Goal: Information Seeking & Learning: Learn about a topic

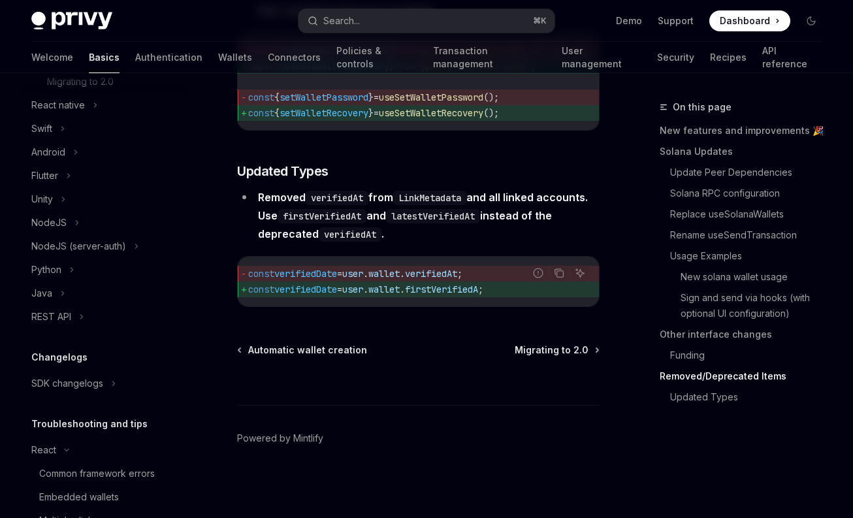
scroll to position [577, 0]
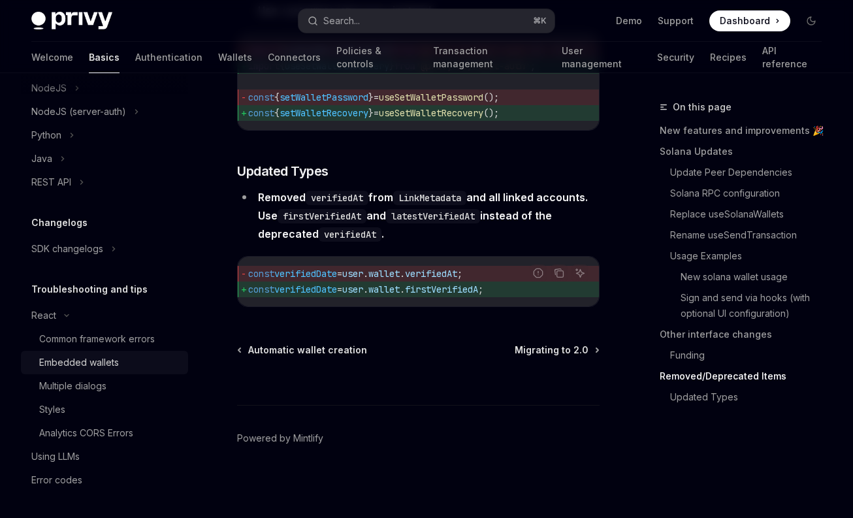
click at [77, 362] on div "Embedded wallets" at bounding box center [79, 363] width 80 height 16
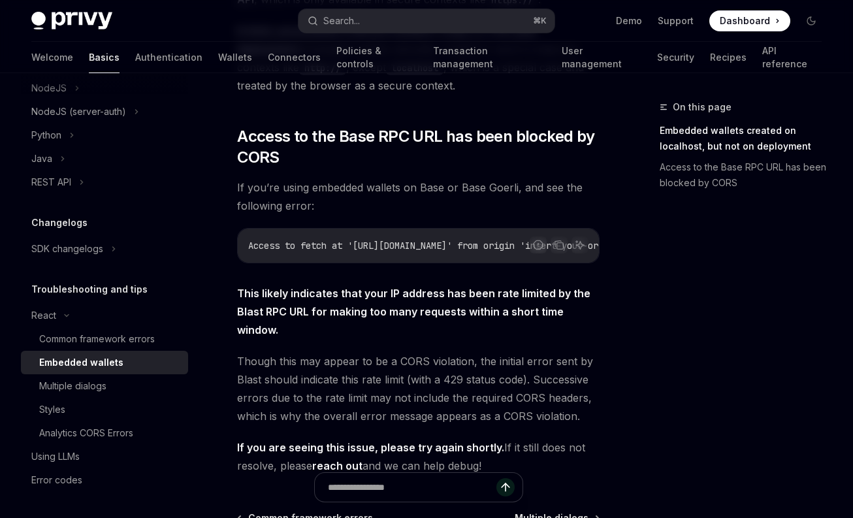
scroll to position [559, 0]
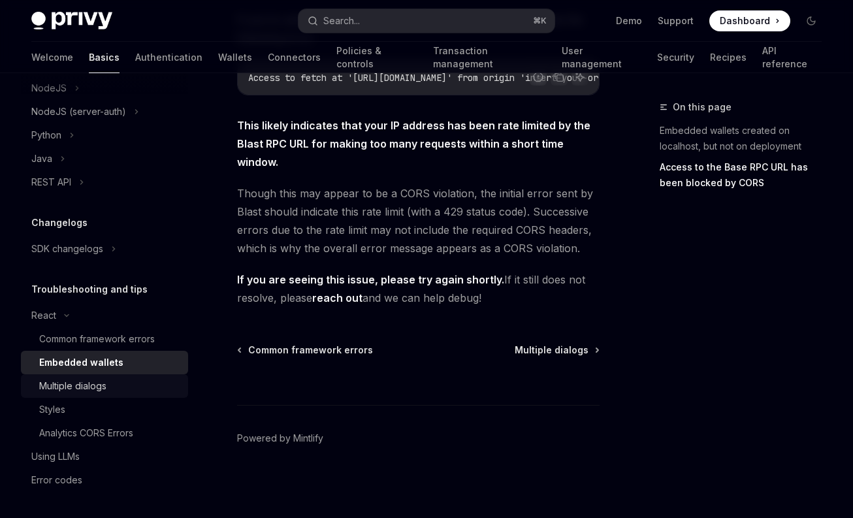
click at [87, 385] on div "Multiple dialogs" at bounding box center [72, 386] width 67 height 16
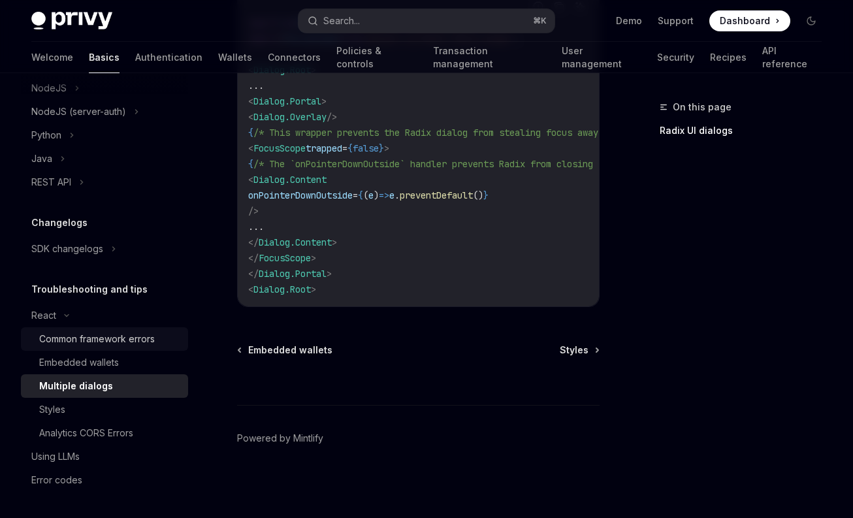
scroll to position [806, 0]
click at [77, 437] on div "Analytics CORS Errors" at bounding box center [86, 433] width 94 height 16
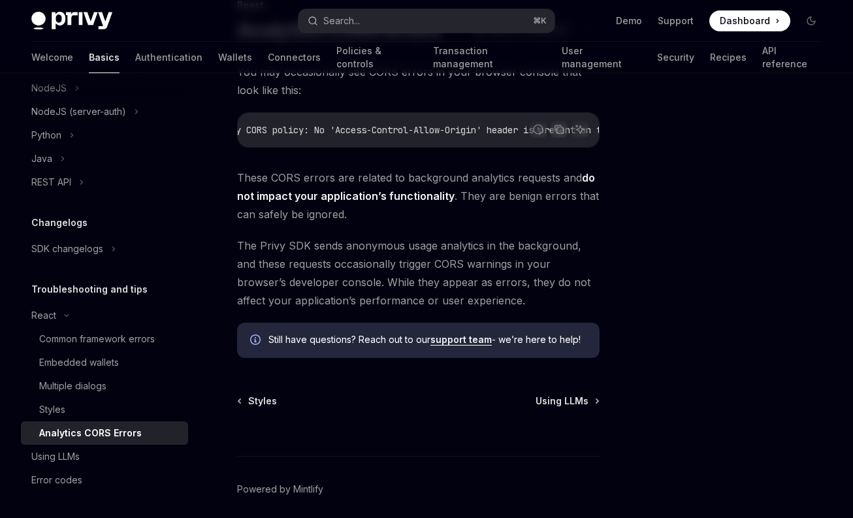
scroll to position [158, 0]
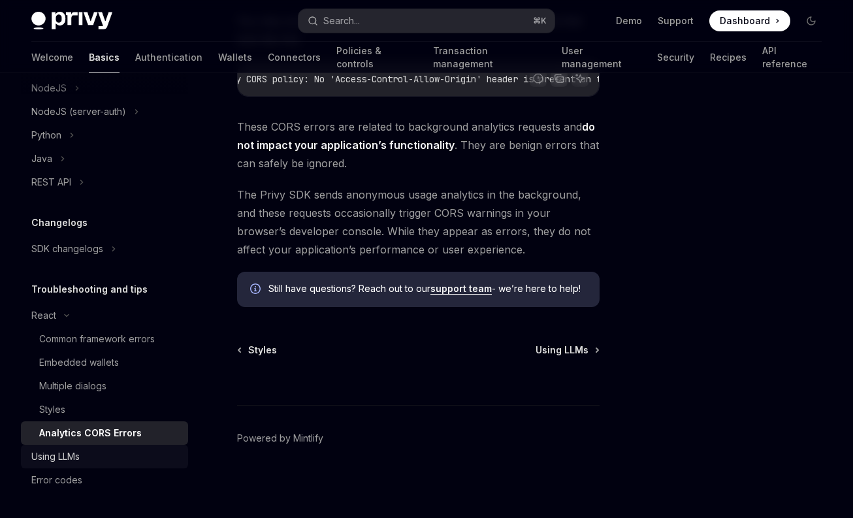
click at [65, 459] on div "Using LLMs" at bounding box center [55, 457] width 48 height 16
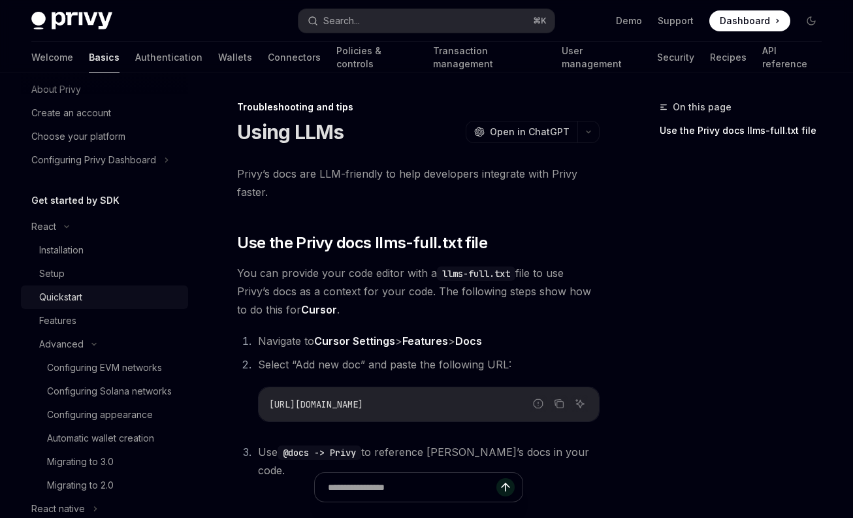
scroll to position [46, 0]
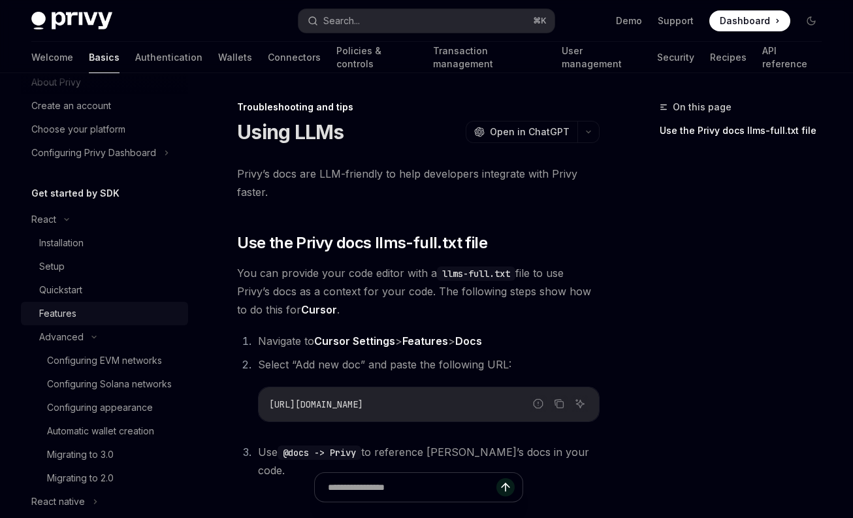
click at [59, 309] on div "Features" at bounding box center [57, 314] width 37 height 16
type textarea "*"
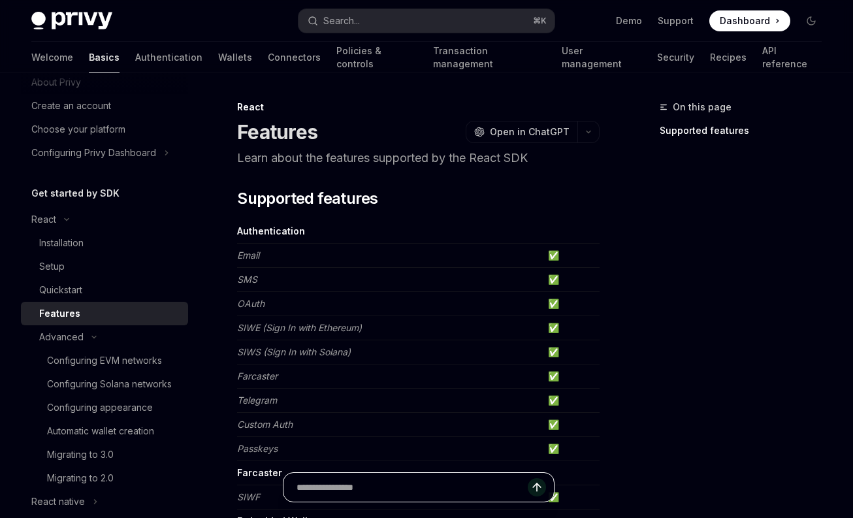
click at [382, 482] on input "text" at bounding box center [412, 487] width 231 height 29
paste input "**********"
type input "**********"
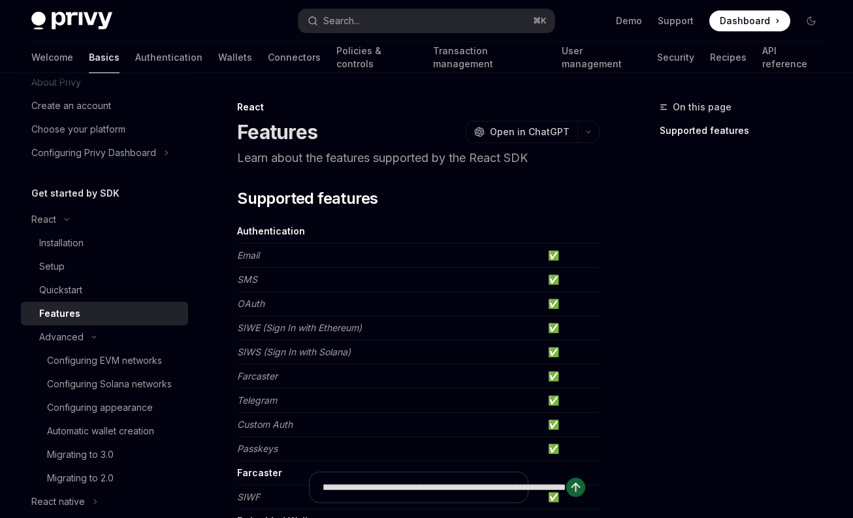
type textarea "*"
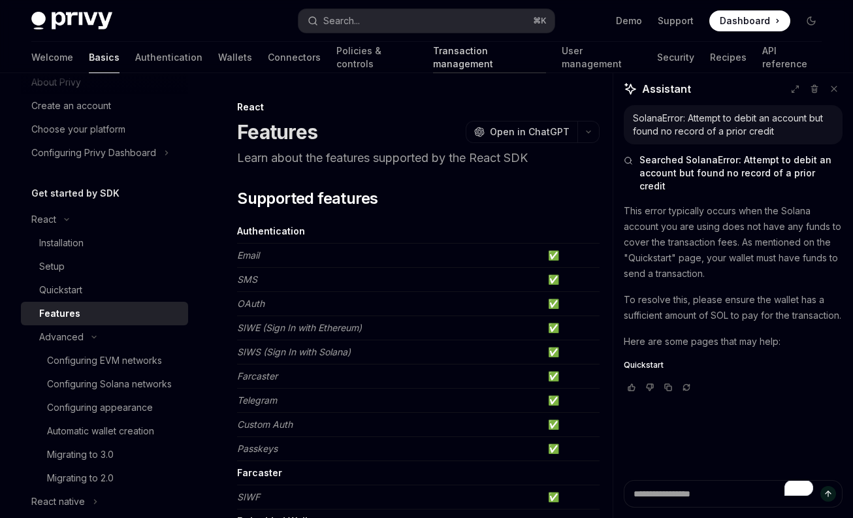
type textarea "*"
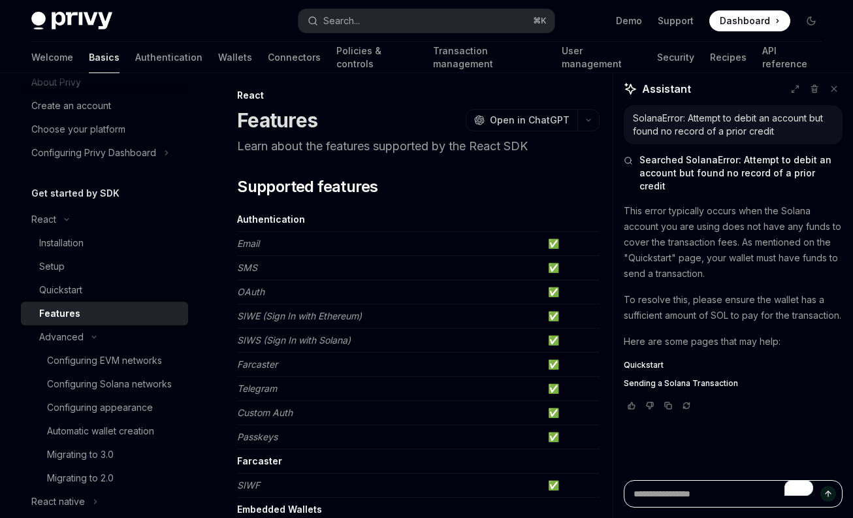
scroll to position [19, 0]
